Goal: Task Accomplishment & Management: Manage account settings

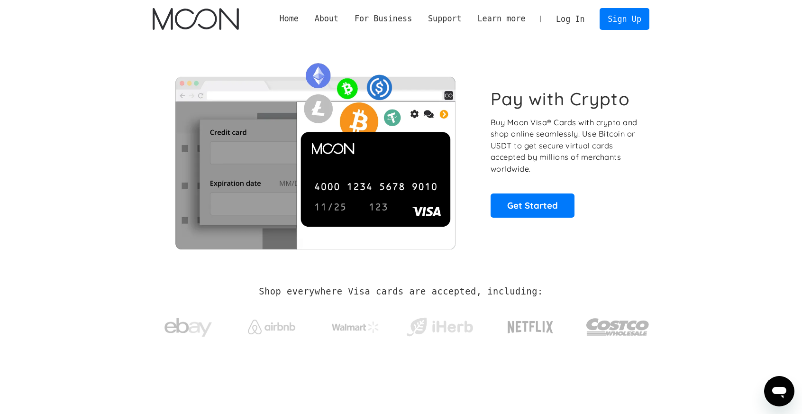
click at [567, 20] on link "Log In" at bounding box center [570, 19] width 45 height 21
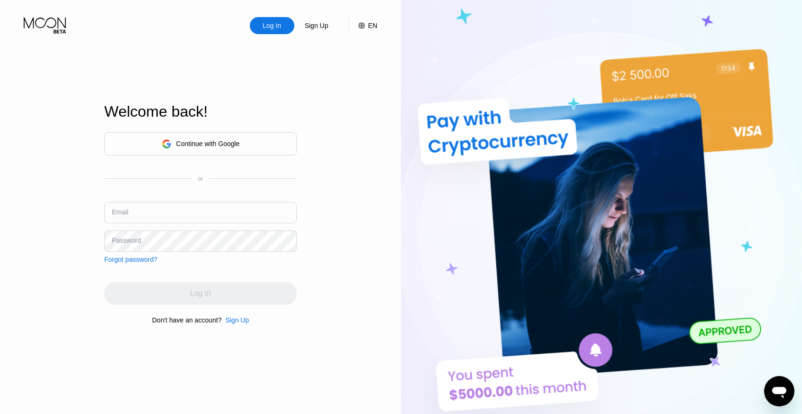
click at [178, 207] on input "text" at bounding box center [200, 212] width 192 height 21
paste input "[EMAIL_ADDRESS][DOMAIN_NAME]"
type input "[EMAIL_ADDRESS][DOMAIN_NAME]"
click at [127, 242] on div "Password" at bounding box center [126, 240] width 29 height 8
click at [205, 295] on div "Log In" at bounding box center [200, 293] width 192 height 23
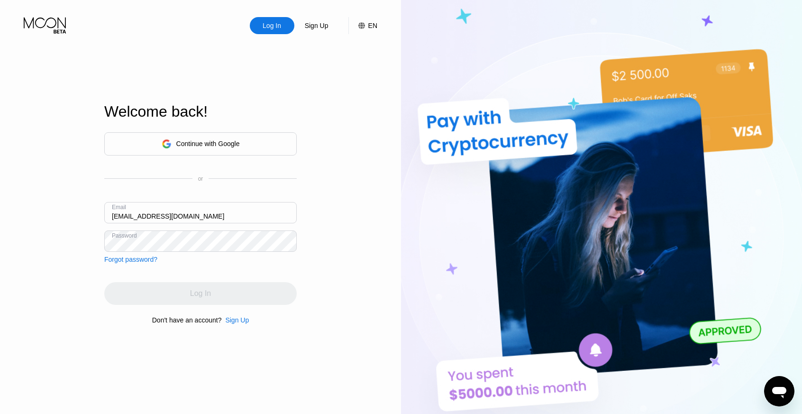
click at [200, 269] on div "Continue with Google or Email moneyboomer1@gmail.com Password Forgot password? …" at bounding box center [200, 228] width 192 height 192
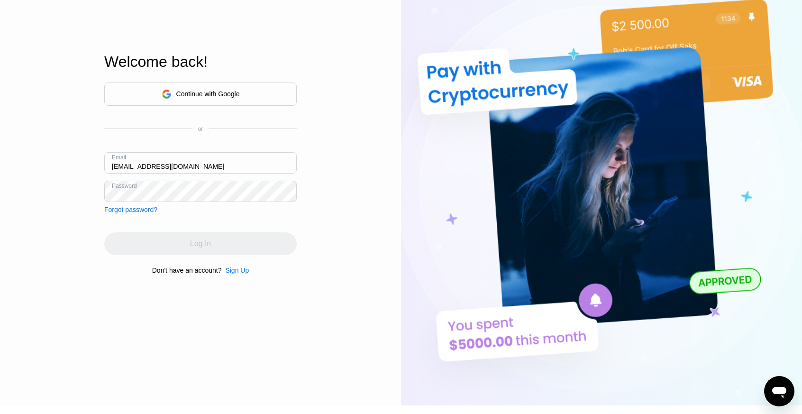
scroll to position [95, 0]
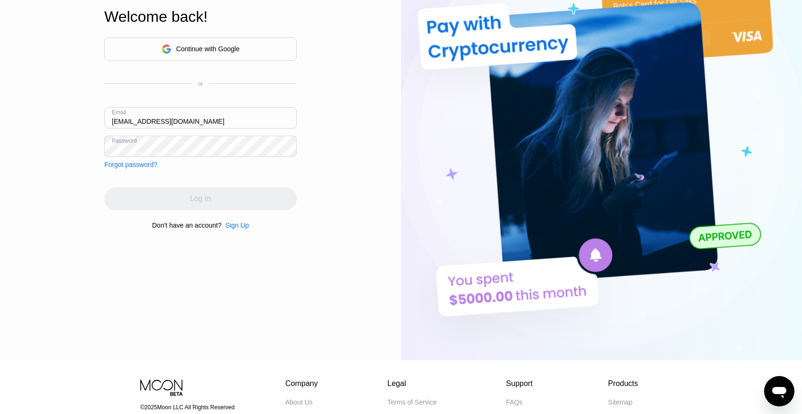
click at [207, 130] on div "Email moneyboomer1@gmail.com" at bounding box center [200, 121] width 192 height 28
click at [207, 123] on input "[EMAIL_ADDRESS][DOMAIN_NAME]" at bounding box center [200, 117] width 192 height 21
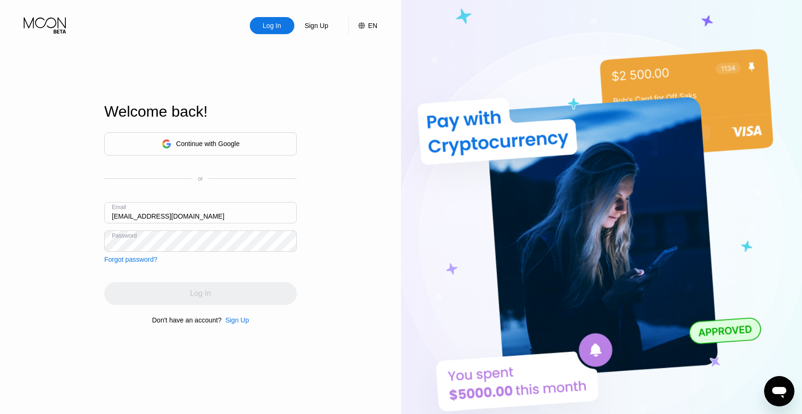
click at [271, 28] on div "Log In" at bounding box center [272, 25] width 20 height 9
click at [202, 217] on input "moneyboomer1@gmail.com" at bounding box center [200, 212] width 192 height 21
click at [136, 218] on input "text" at bounding box center [200, 212] width 192 height 21
click at [138, 236] on div "Password" at bounding box center [200, 240] width 192 height 21
click at [135, 208] on input "text" at bounding box center [200, 212] width 192 height 21
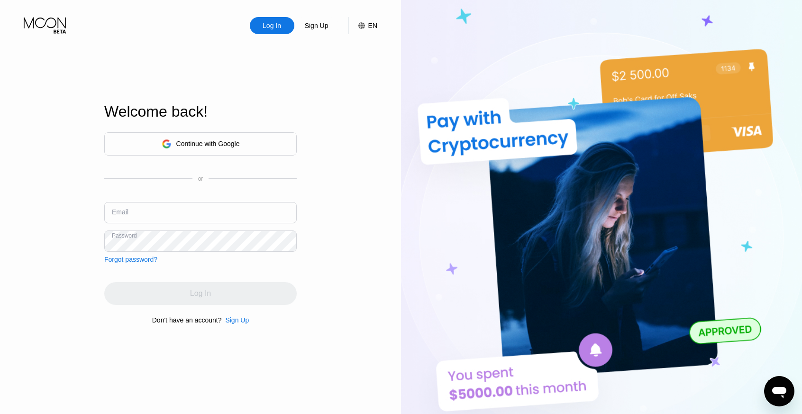
click at [124, 218] on input "text" at bounding box center [200, 212] width 192 height 21
paste input "moneyboomer1@gmail.com"
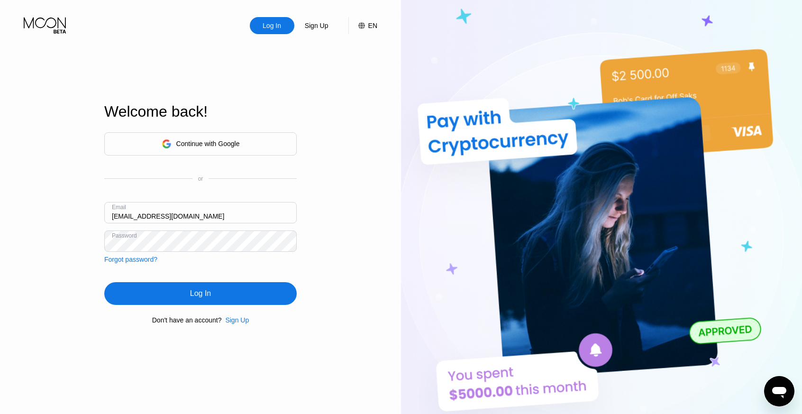
type input "moneyboomer1@gmail.com"
click at [187, 289] on div "Log In" at bounding box center [200, 293] width 192 height 23
